Goal: Transaction & Acquisition: Obtain resource

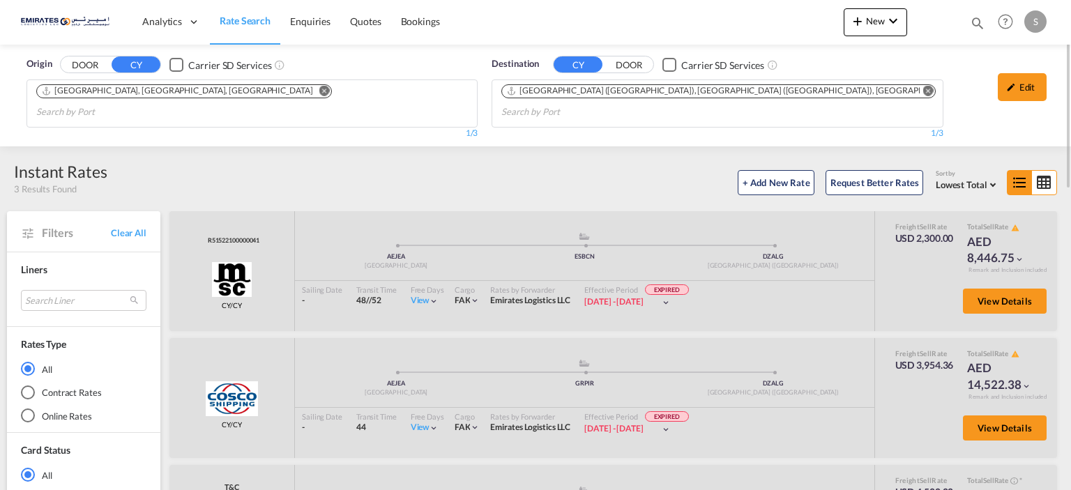
click at [915, 94] on button "Remove" at bounding box center [925, 92] width 21 height 14
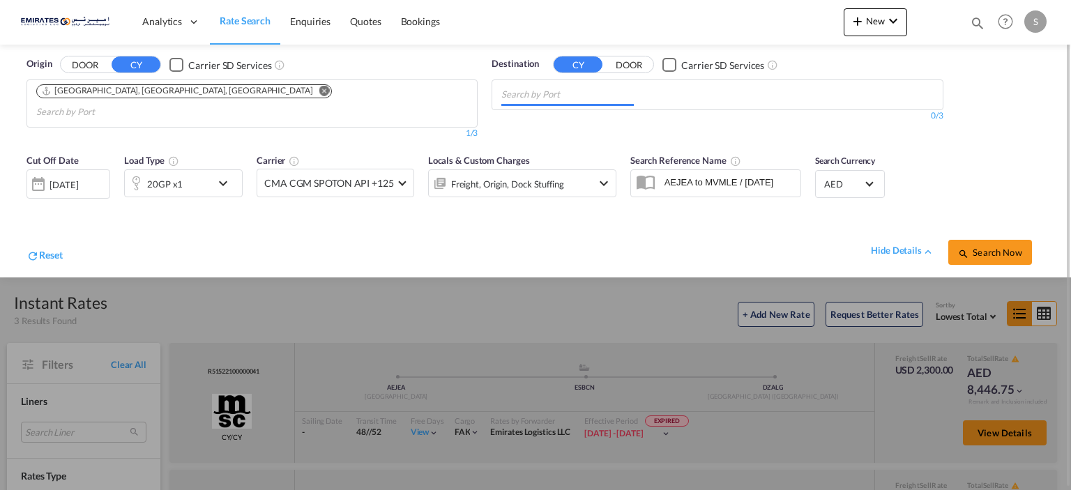
click at [664, 93] on md-chips at bounding box center [717, 94] width 450 height 29
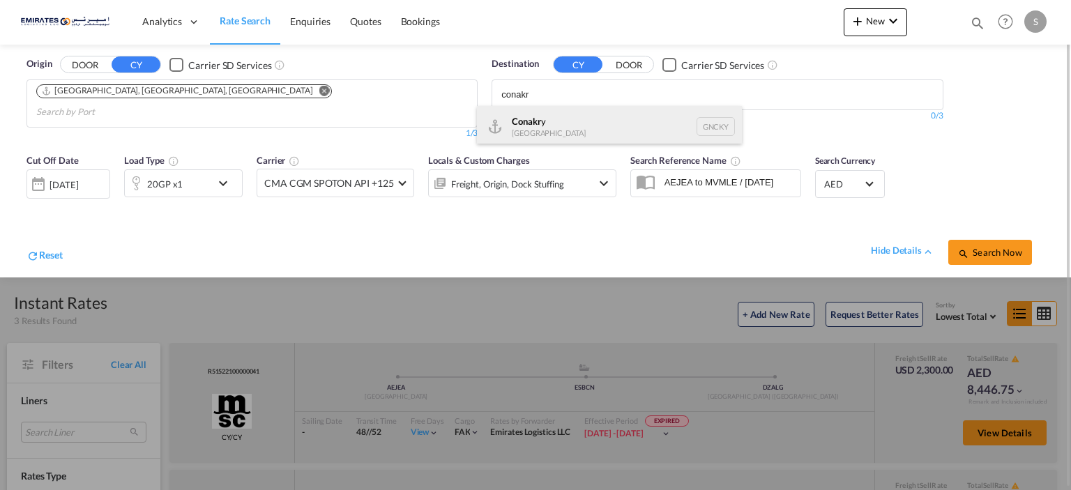
type input "conakr"
click at [575, 121] on div "Conakr y [GEOGRAPHIC_DATA] GNCKY" at bounding box center [609, 127] width 265 height 42
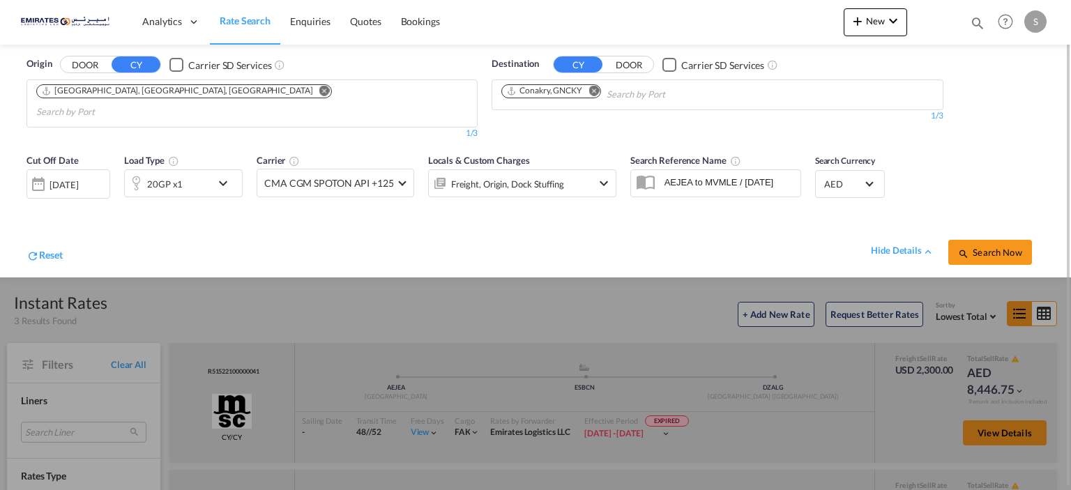
click at [220, 175] on md-icon "icon-chevron-down" at bounding box center [227, 183] width 24 height 17
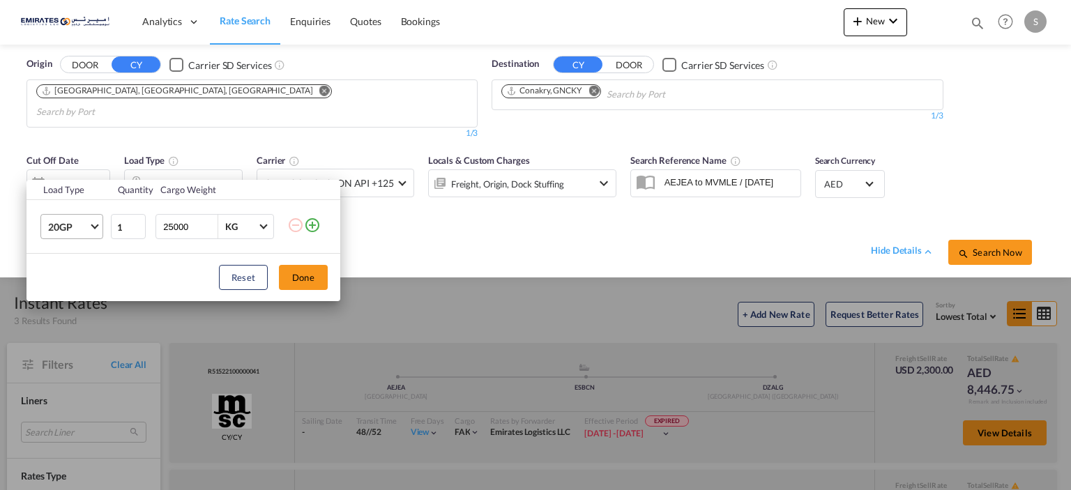
click at [98, 227] on md-select-value "20GP" at bounding box center [75, 227] width 56 height 24
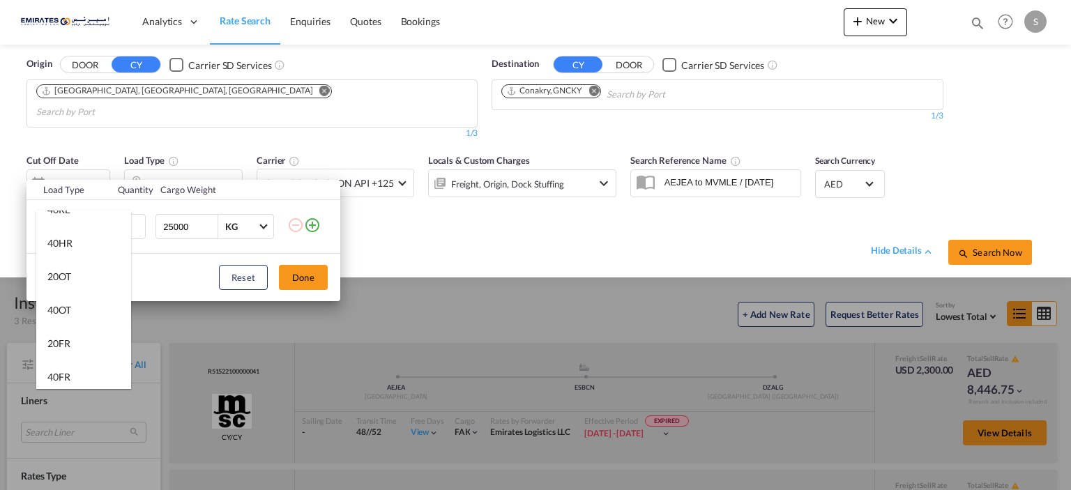
scroll to position [209, 0]
click at [75, 285] on md-option "40OT" at bounding box center [83, 285] width 95 height 33
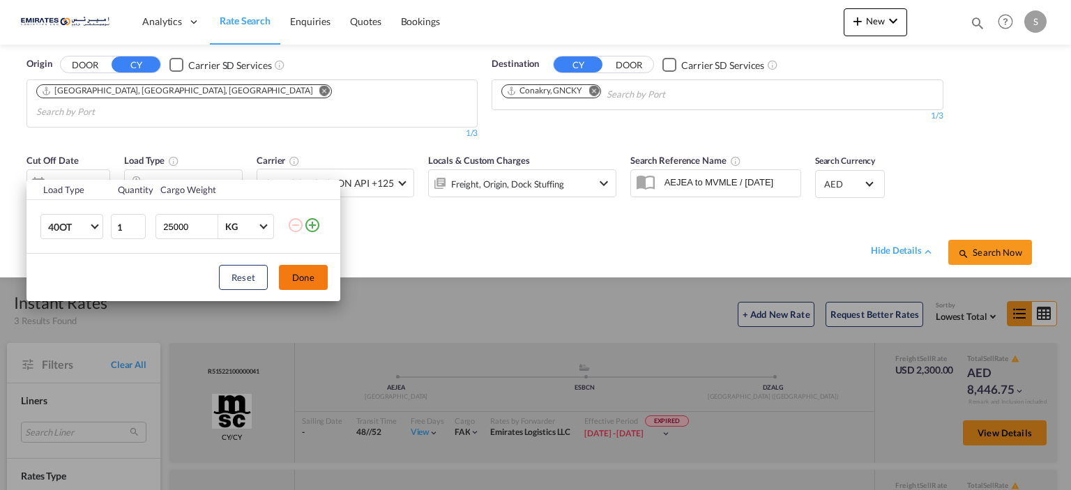
click at [306, 281] on button "Done" at bounding box center [303, 277] width 49 height 25
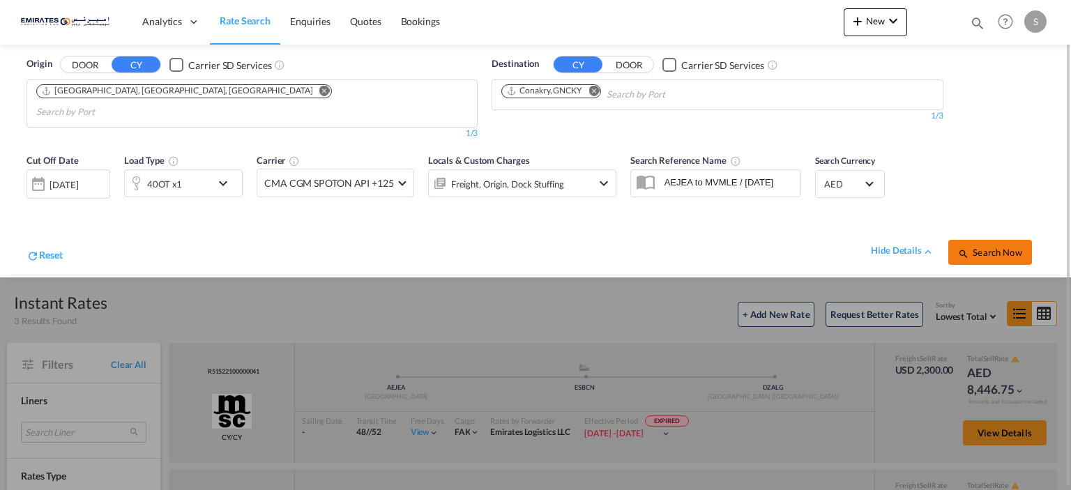
click at [1000, 245] on button "Search Now" at bounding box center [991, 252] width 84 height 25
click at [1003, 247] on span "Search Now" at bounding box center [989, 252] width 63 height 11
click at [89, 175] on div "[DATE]" at bounding box center [69, 184] width 84 height 28
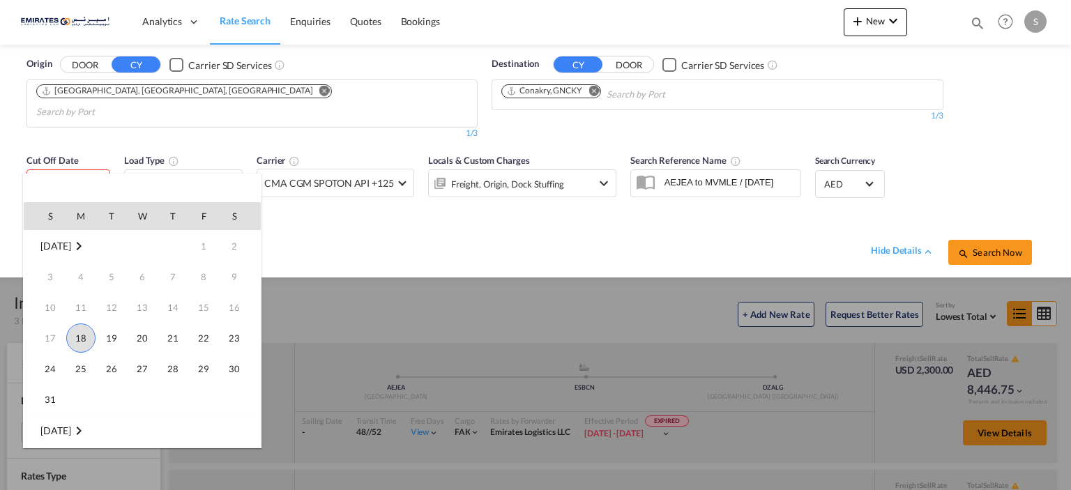
click at [80, 347] on span "18" at bounding box center [80, 338] width 29 height 29
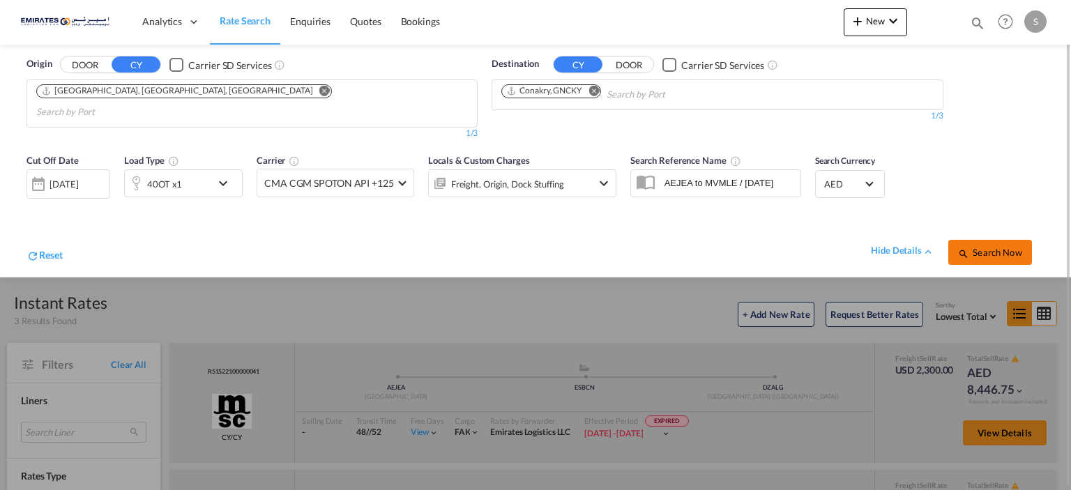
click at [993, 247] on span "Search Now" at bounding box center [989, 252] width 63 height 11
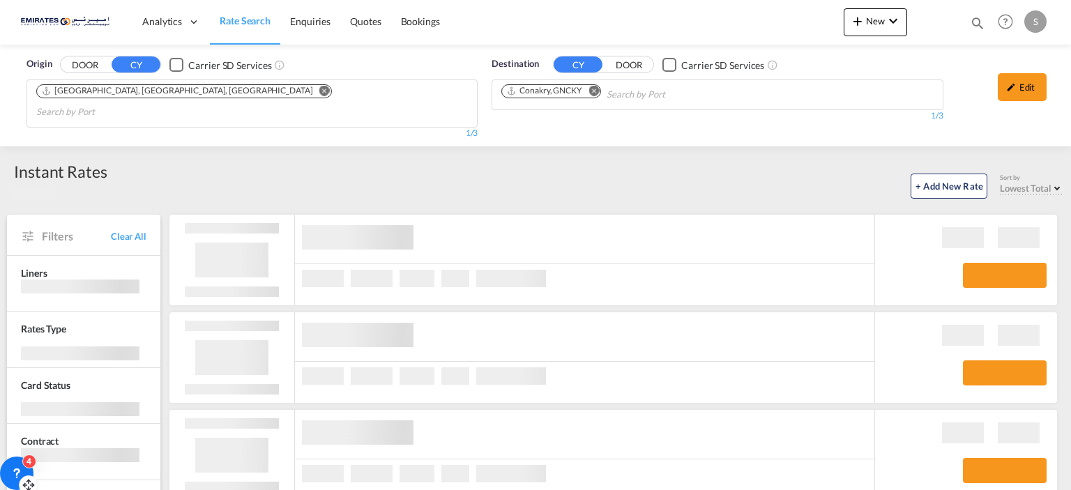
click at [29, 468] on div "4" at bounding box center [16, 473] width 33 height 33
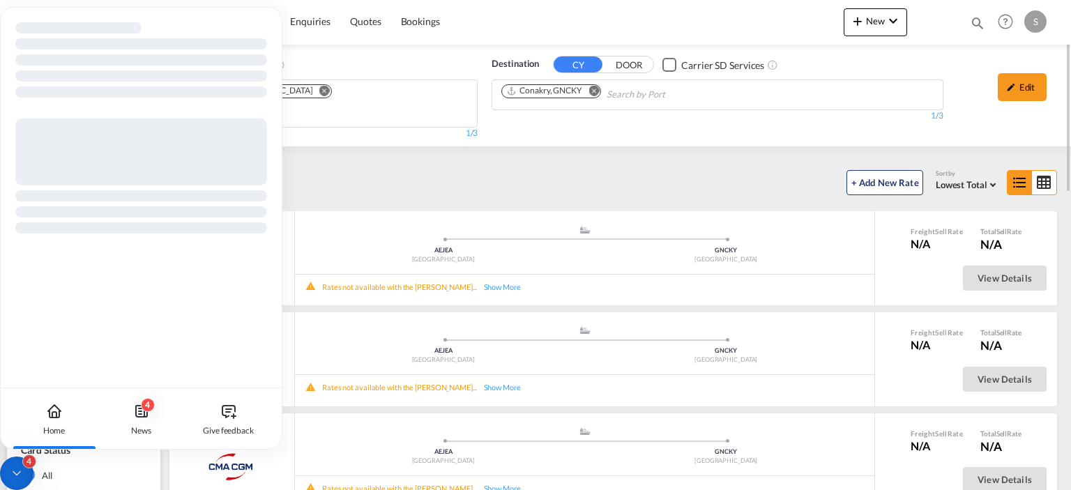
click at [419, 166] on div "+ Add New Rate Sort by Lowest Total Lowest Freight Lowest Total Fastest Transit…" at bounding box center [585, 180] width 957 height 29
click at [363, 128] on div "1/3" at bounding box center [252, 134] width 451 height 12
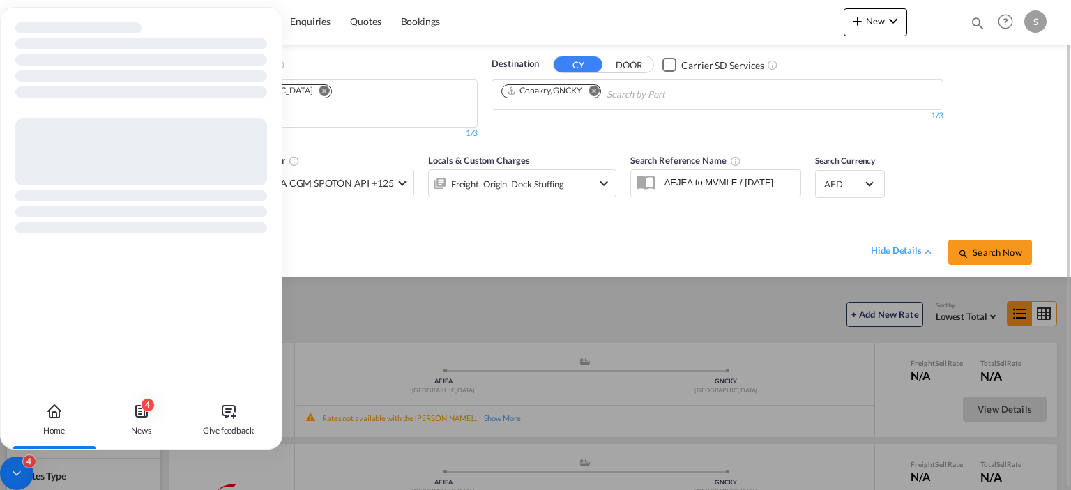
click at [446, 273] on div at bounding box center [535, 245] width 1071 height 490
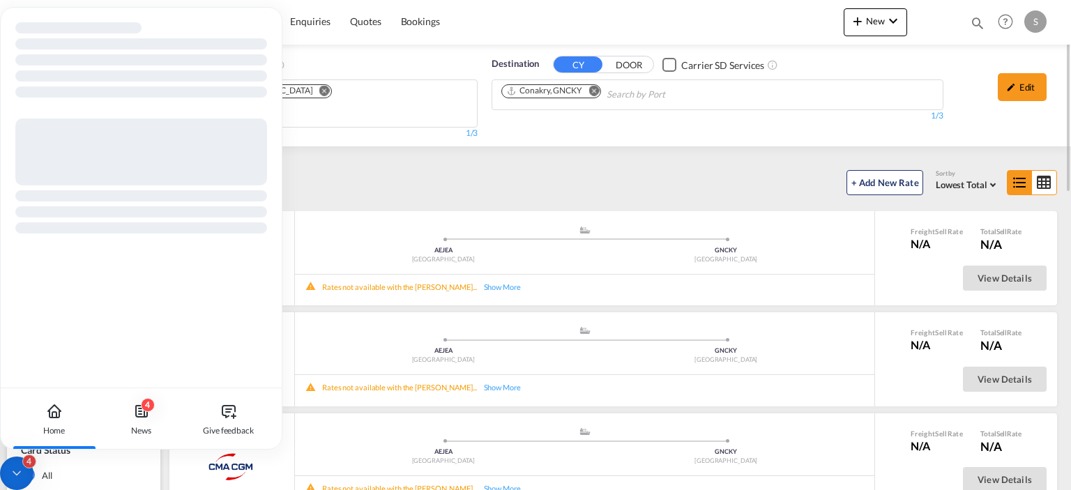
click at [22, 468] on icon at bounding box center [17, 474] width 14 height 14
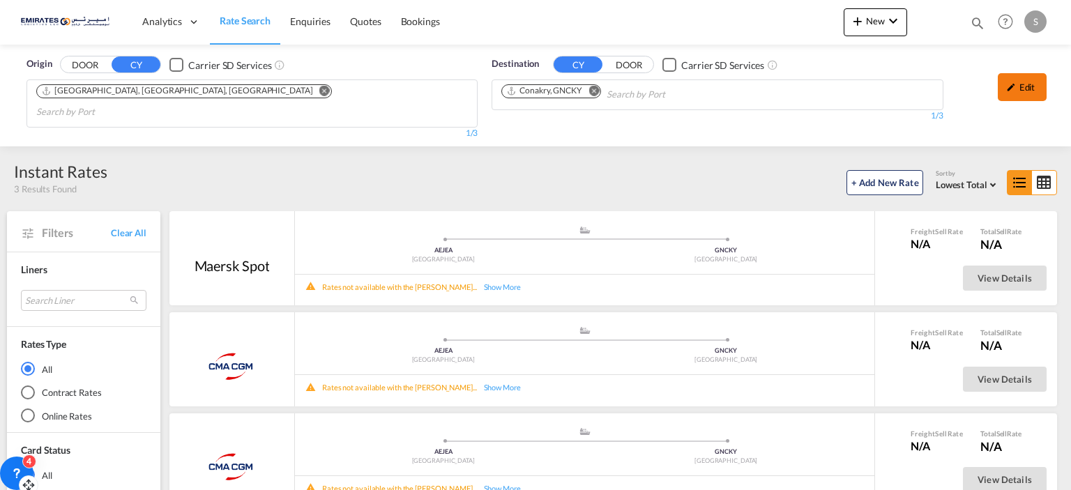
click at [1003, 84] on div "Edit" at bounding box center [1022, 87] width 49 height 28
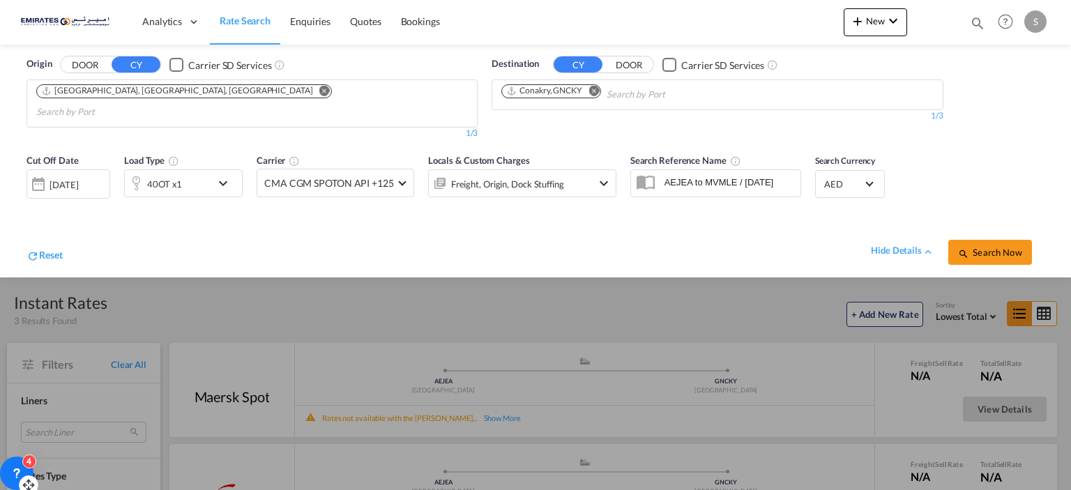
click at [235, 175] on md-icon "icon-chevron-down" at bounding box center [227, 183] width 24 height 17
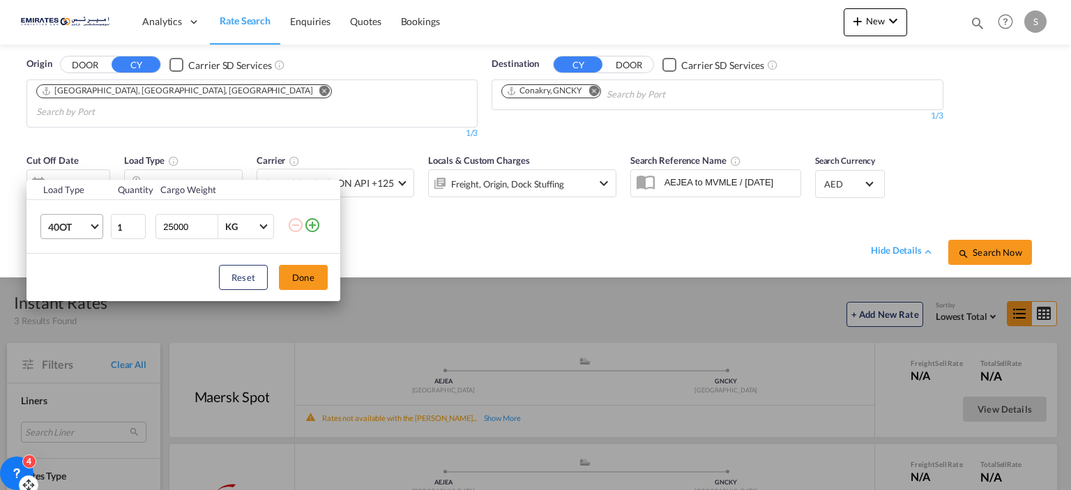
click at [82, 230] on span "40OT" at bounding box center [68, 227] width 40 height 14
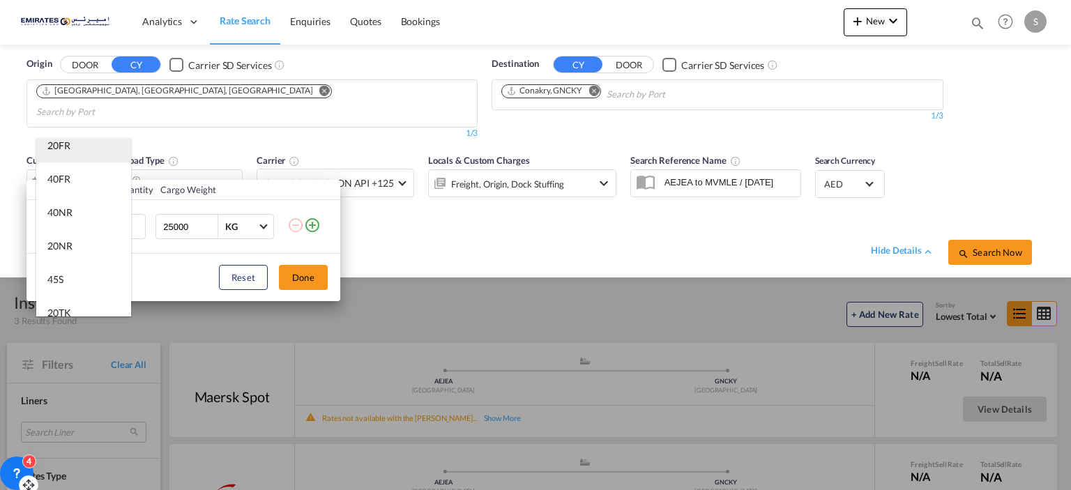
scroll to position [335, 0]
click at [83, 162] on md-option "40FR" at bounding box center [83, 154] width 95 height 33
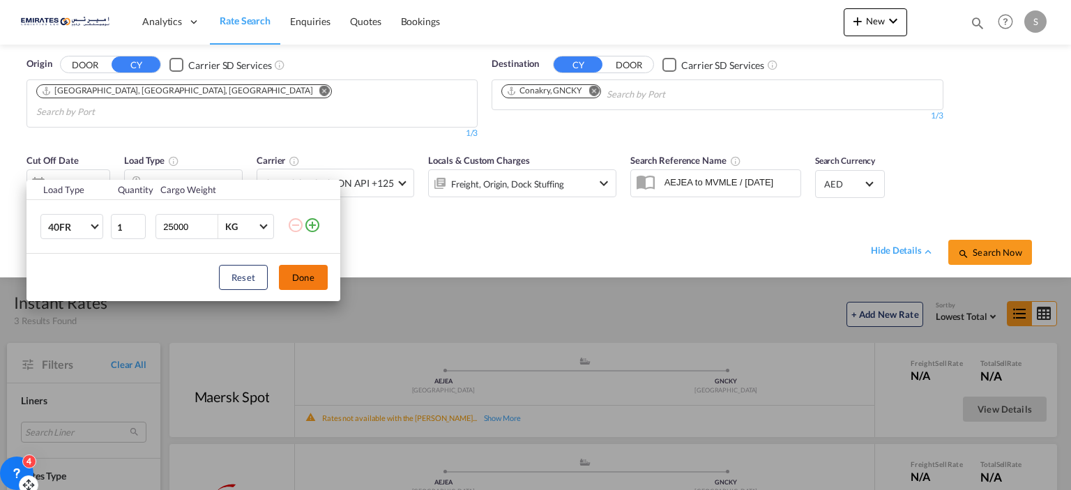
click at [279, 271] on button "Done" at bounding box center [303, 277] width 49 height 25
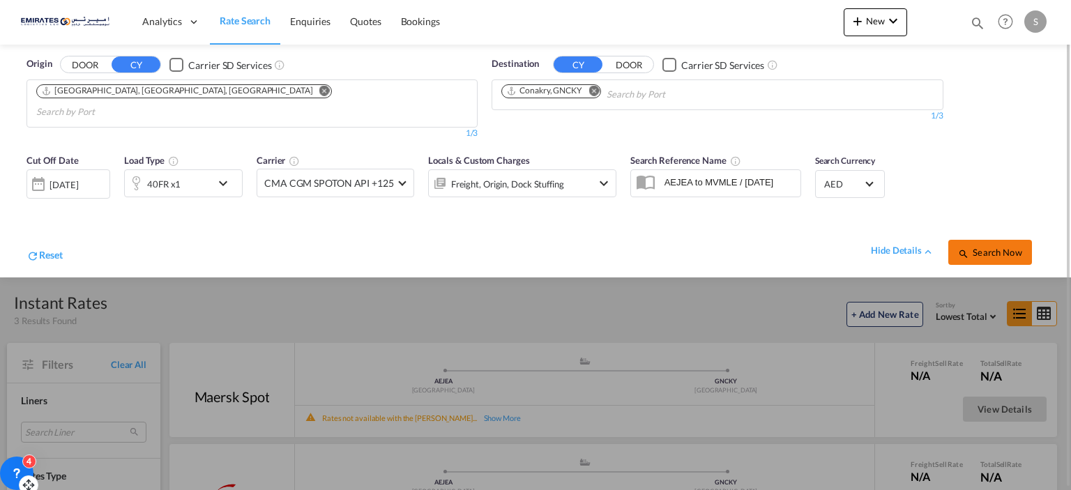
click at [1006, 247] on span "Search Now" at bounding box center [989, 252] width 63 height 11
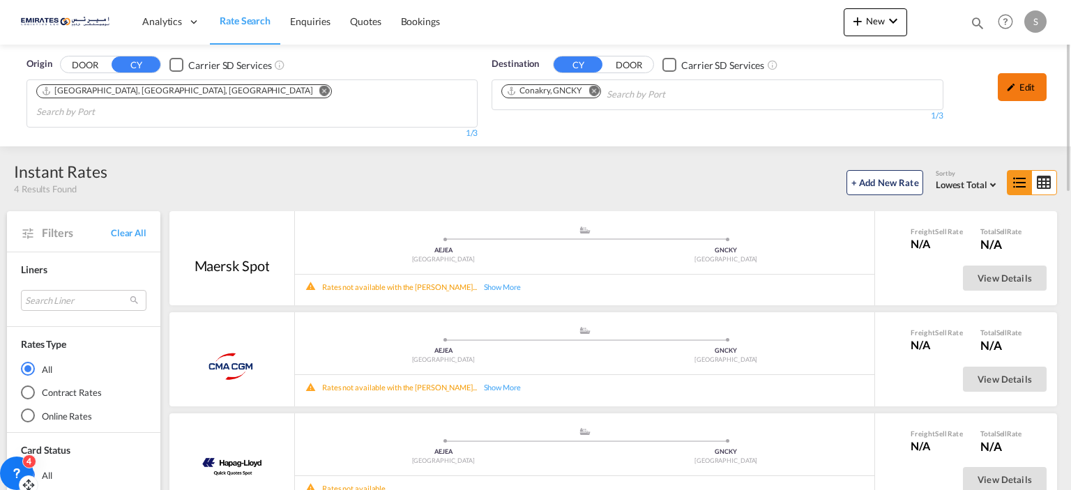
click at [1010, 82] on md-icon "icon-pencil" at bounding box center [1012, 87] width 10 height 10
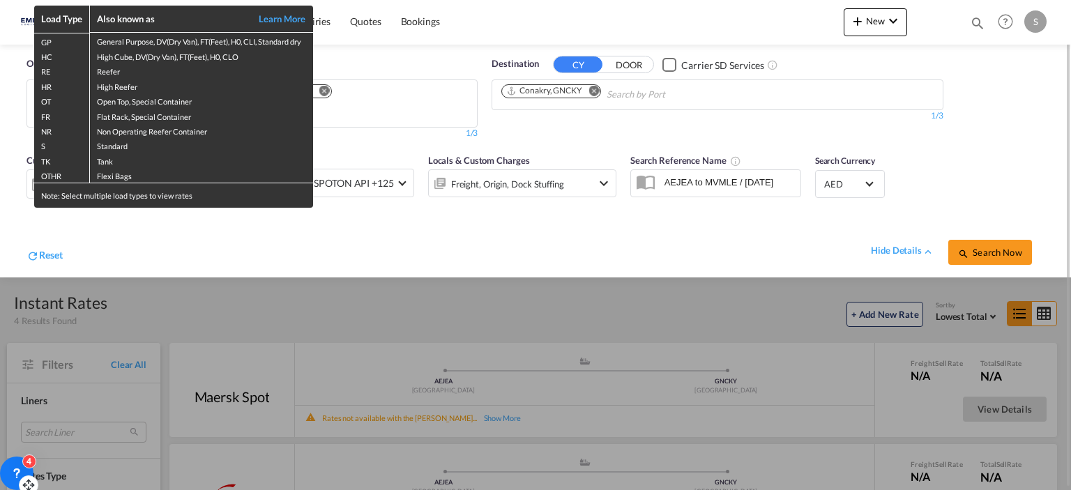
click at [384, 228] on div "Load Type Also known as Learn More GP General Purpose, DV(Dry Van), FT(Feet), H…" at bounding box center [535, 245] width 1071 height 490
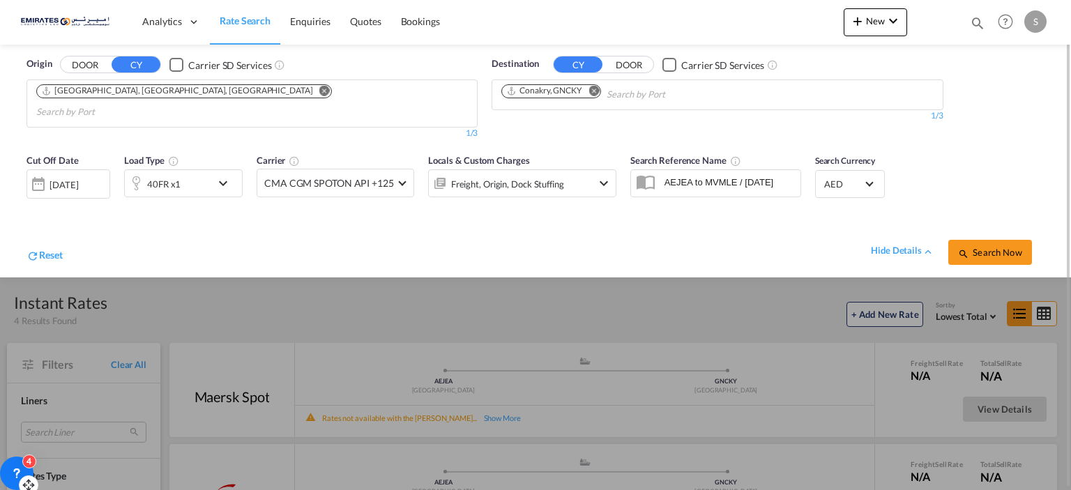
click at [228, 175] on md-icon "icon-chevron-down" at bounding box center [227, 183] width 24 height 17
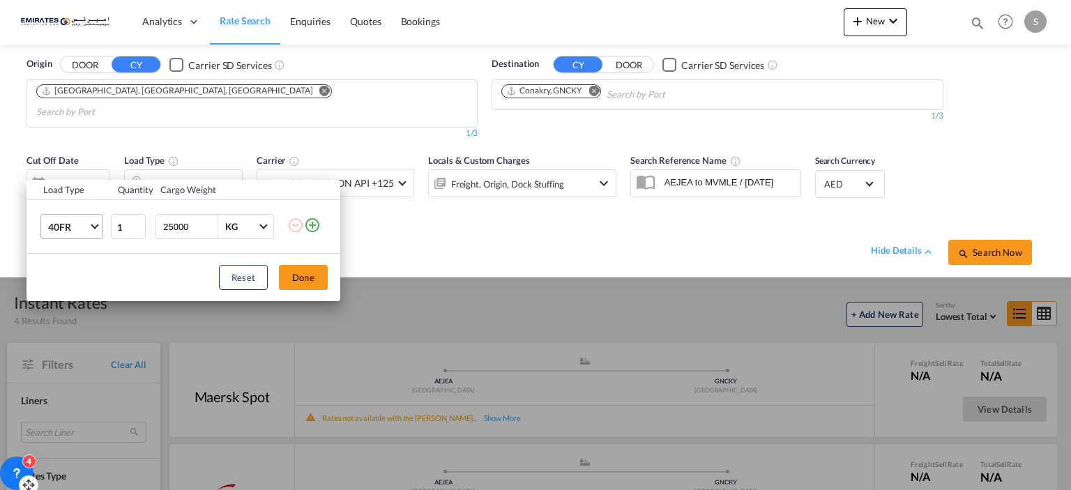
click at [89, 225] on md-select-value "40FR" at bounding box center [75, 227] width 56 height 24
click at [84, 156] on md-option "40HC" at bounding box center [83, 168] width 95 height 33
click at [302, 274] on button "Done" at bounding box center [303, 277] width 49 height 25
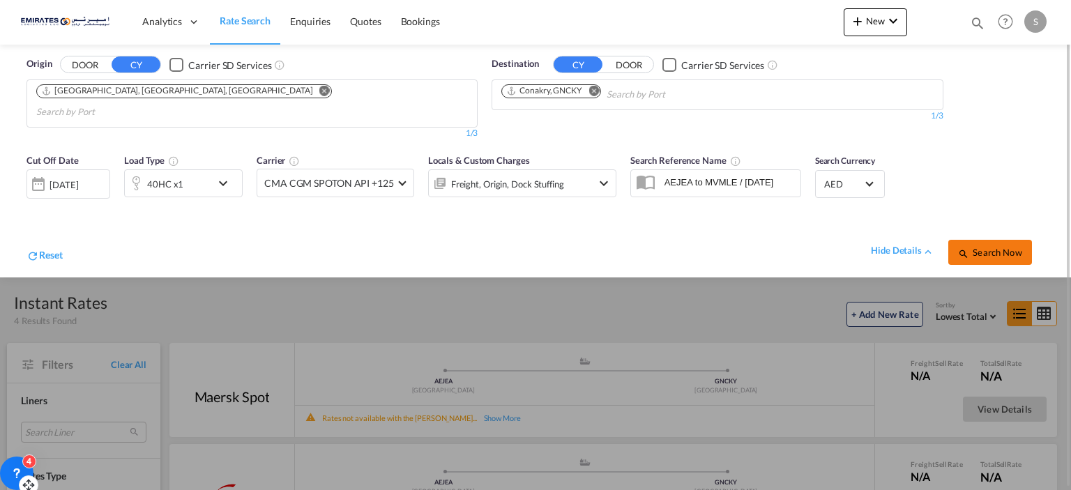
click at [993, 247] on span "Search Now" at bounding box center [989, 252] width 63 height 11
